Goal: Task Accomplishment & Management: Manage account settings

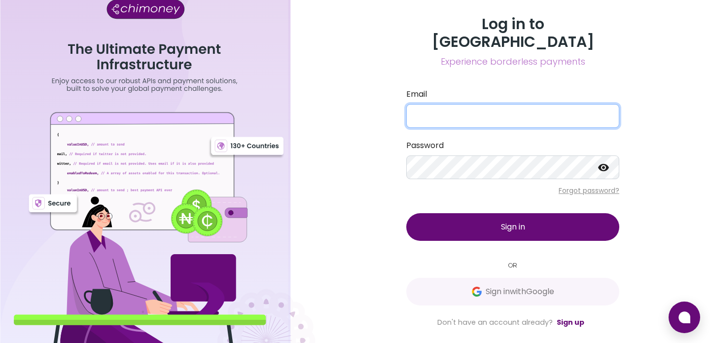
click at [463, 108] on input "Email" at bounding box center [512, 116] width 213 height 24
type input "[EMAIL_ADDRESS][DOMAIN_NAME]"
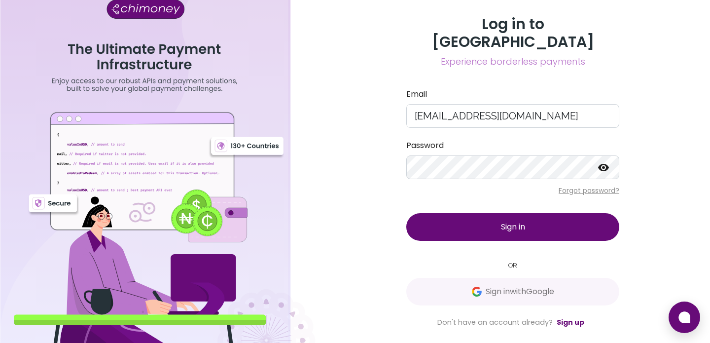
click at [517, 221] on span "Sign in" at bounding box center [513, 226] width 24 height 11
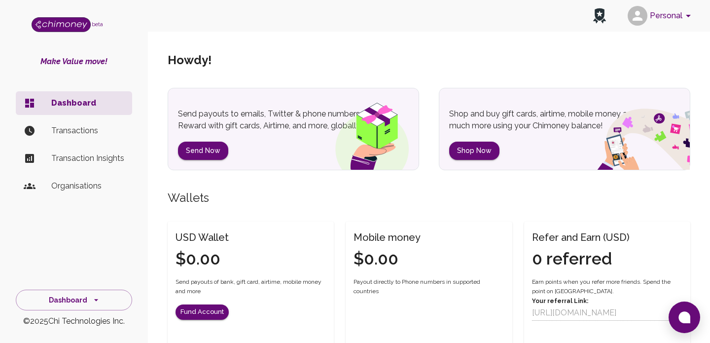
click at [668, 18] on button "Personal" at bounding box center [661, 16] width 74 height 26
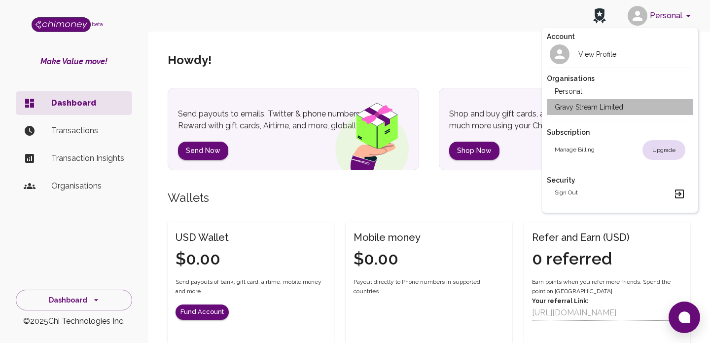
click at [621, 105] on li "Gravy Stream Limited" at bounding box center [620, 107] width 147 height 16
